Goal: Find contact information: Find contact information

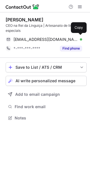
scroll to position [114, 90]
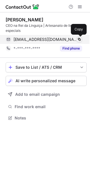
click at [81, 38] on span at bounding box center [79, 39] width 5 height 5
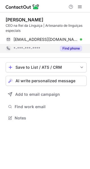
click at [73, 50] on button "Find phone" at bounding box center [71, 49] width 22 height 6
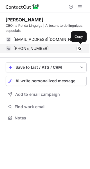
scroll to position [114, 90]
click at [80, 49] on span at bounding box center [79, 48] width 5 height 5
